Goal: Task Accomplishment & Management: Complete application form

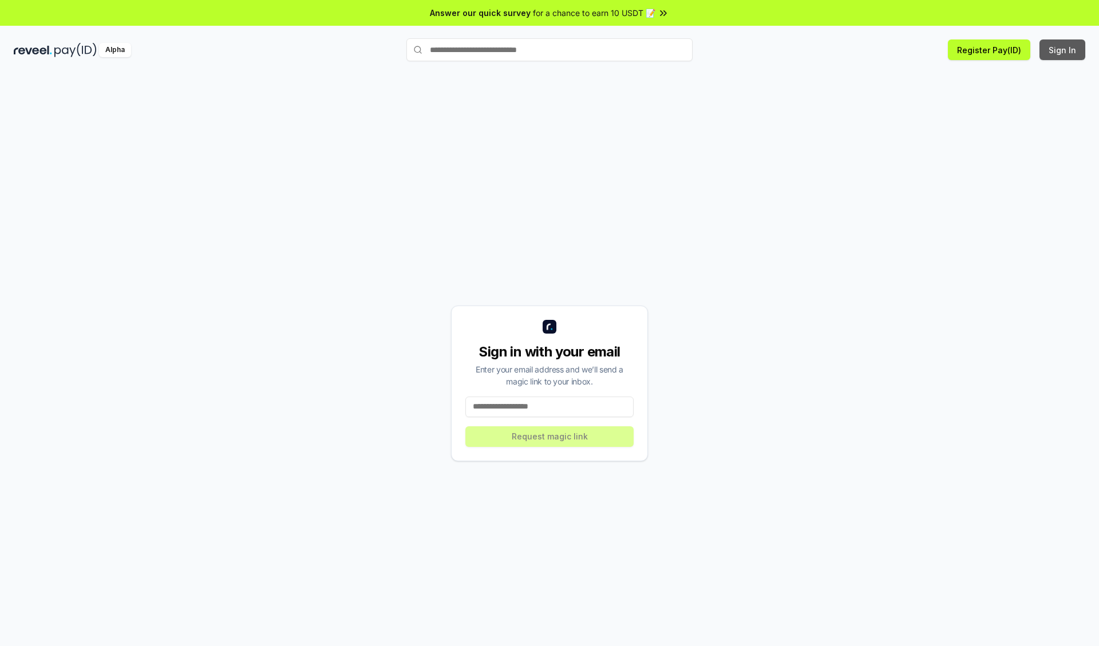
click at [1063, 50] on button "Sign In" at bounding box center [1062, 49] width 46 height 21
type input "**********"
click at [549, 436] on button "Request magic link" at bounding box center [549, 436] width 168 height 21
